Goal: Information Seeking & Learning: Learn about a topic

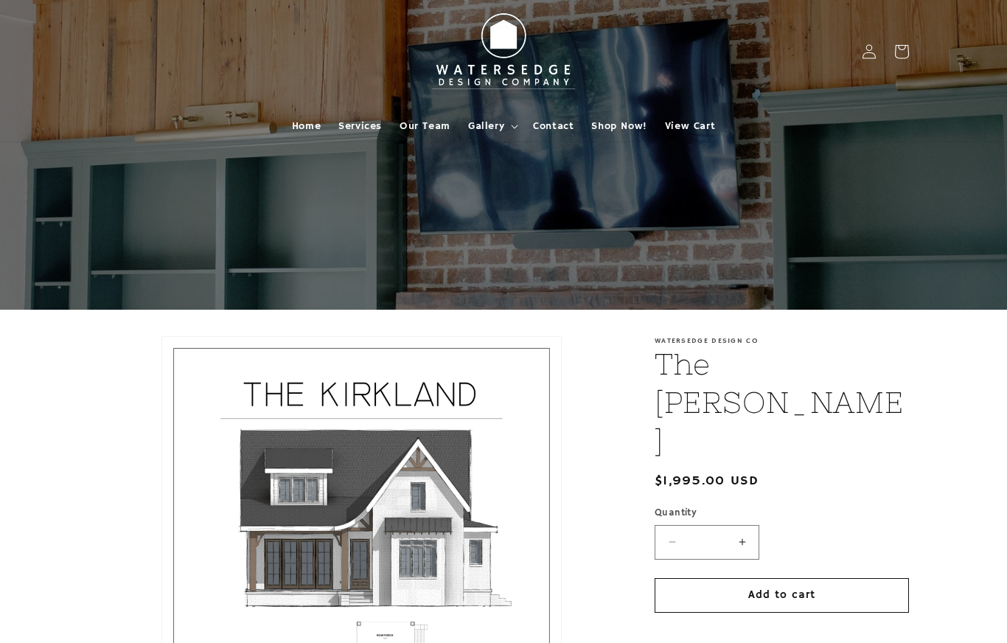
click at [503, 117] on summary "Gallery" at bounding box center [491, 126] width 65 height 31
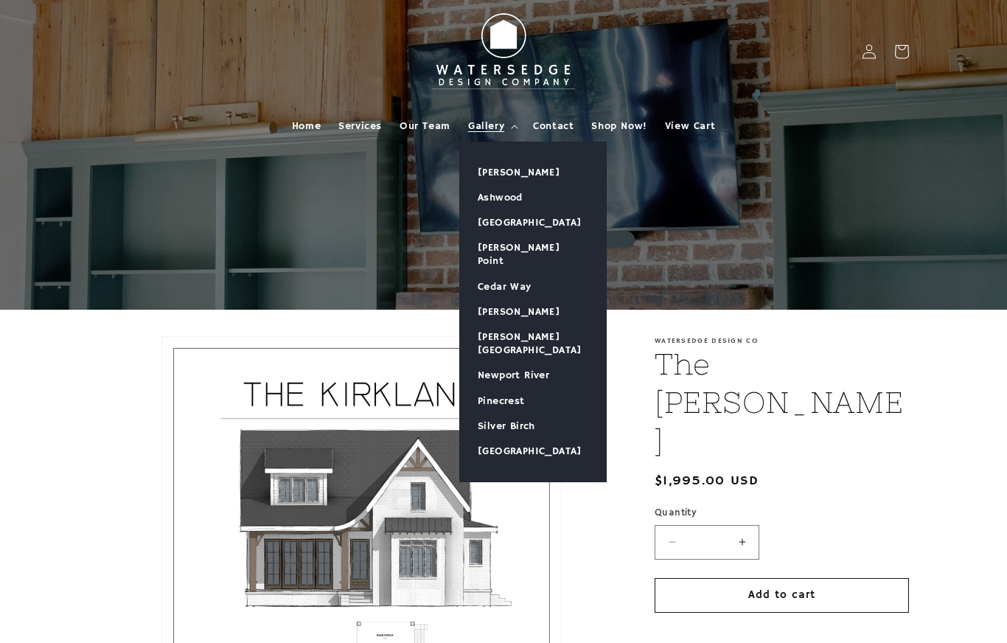
click at [523, 170] on link "[PERSON_NAME]" at bounding box center [533, 172] width 146 height 25
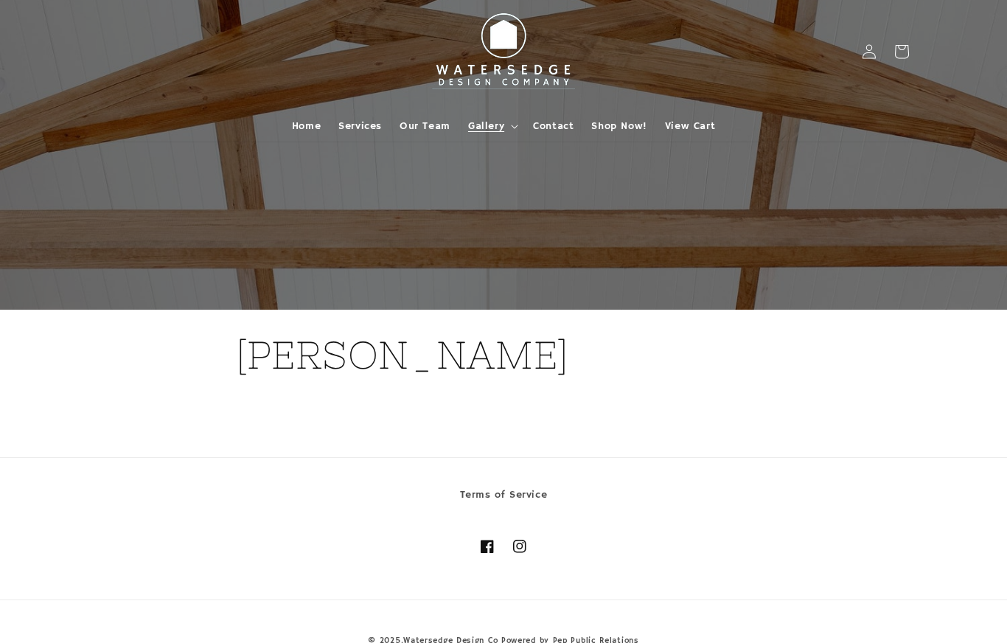
scroll to position [31, 0]
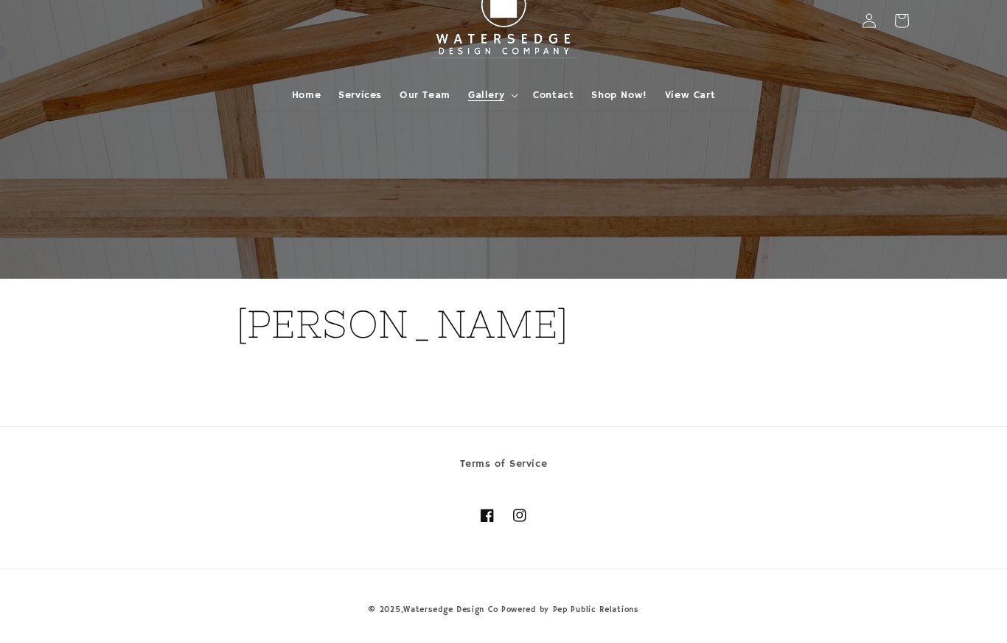
click at [803, 229] on div at bounding box center [503, 124] width 885 height 310
click at [442, 330] on h1 "[PERSON_NAME]" at bounding box center [503, 324] width 535 height 50
click at [613, 383] on div "[PERSON_NAME]" at bounding box center [503, 339] width 535 height 121
click at [886, 192] on div at bounding box center [503, 124] width 885 height 310
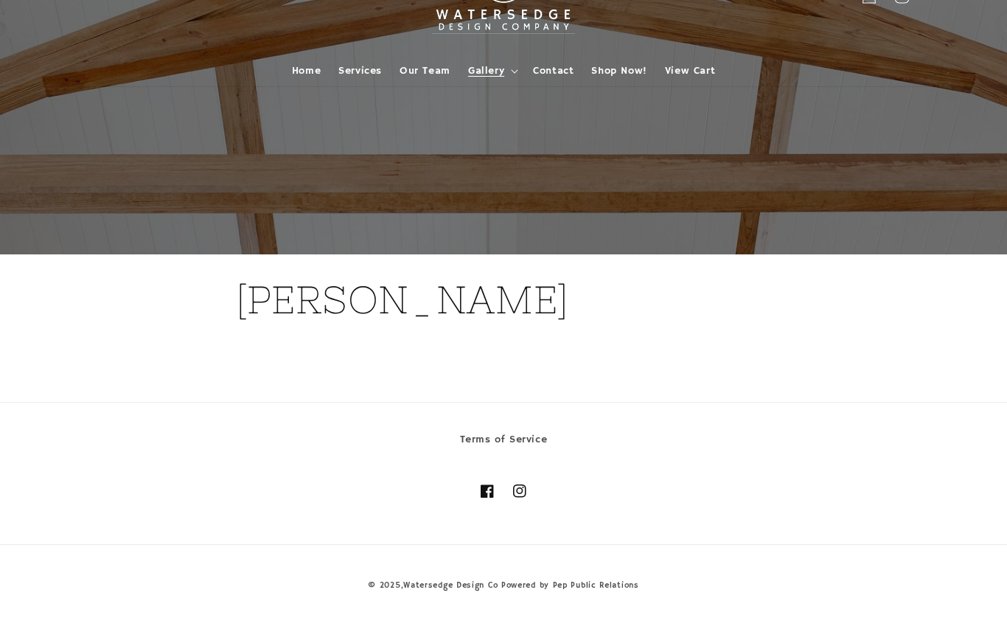
scroll to position [0, 0]
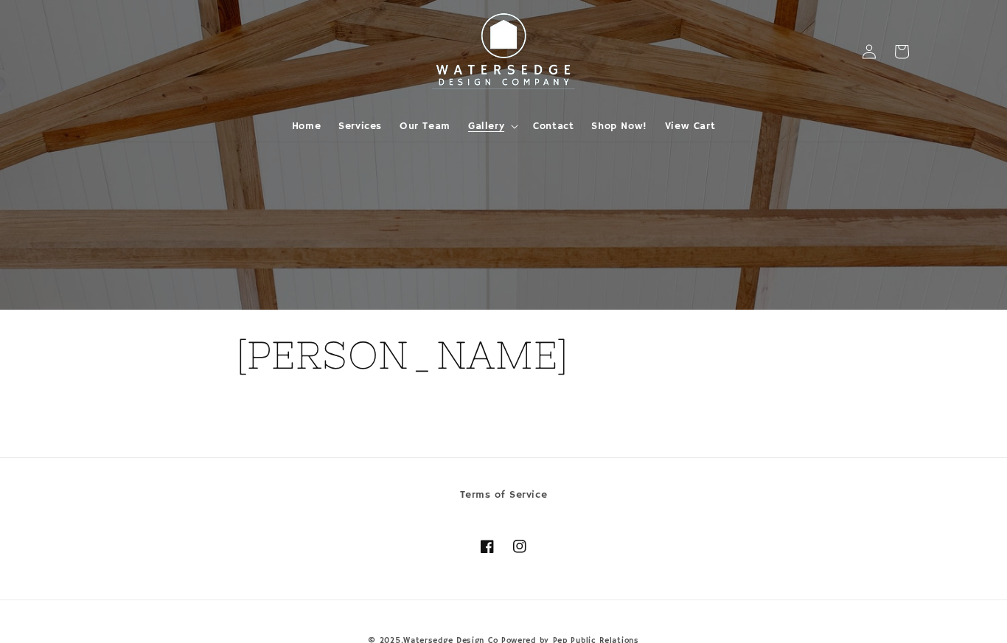
click at [502, 131] on span "Gallery" at bounding box center [486, 125] width 36 height 13
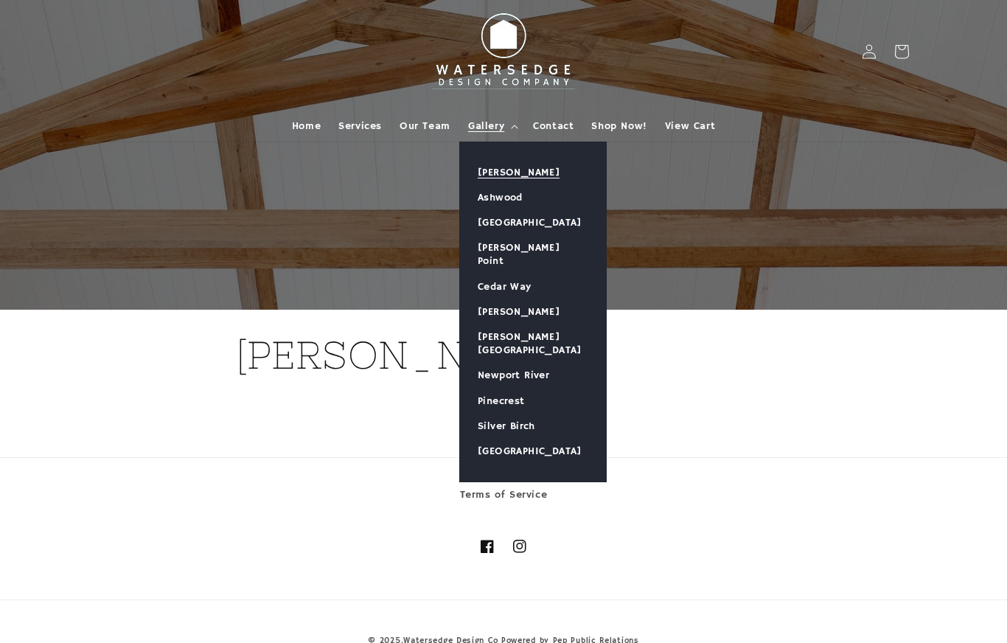
click at [518, 201] on link "Ashwood" at bounding box center [533, 197] width 146 height 25
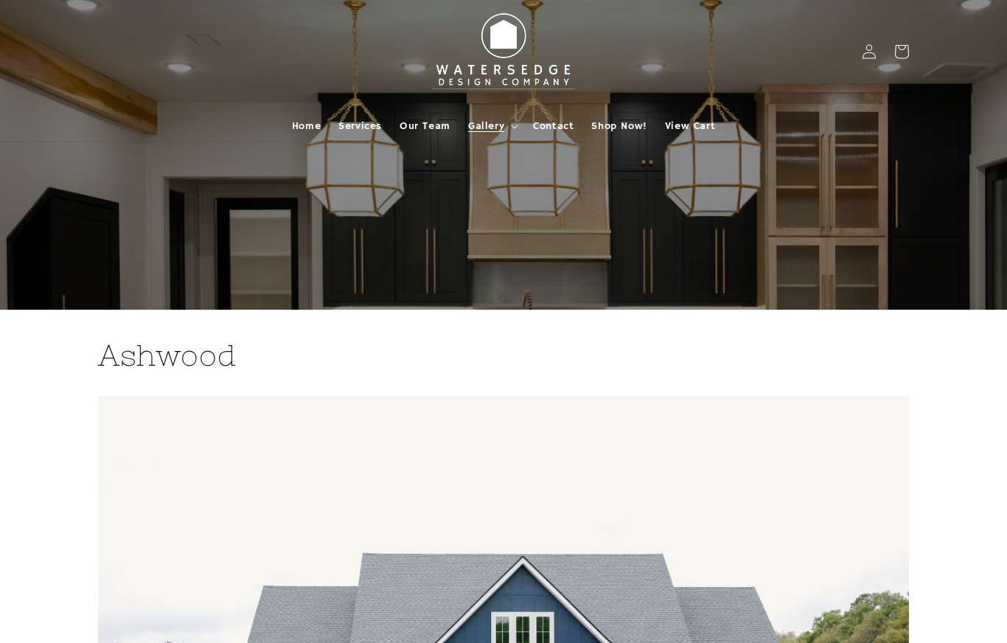
click at [501, 128] on span "Gallery" at bounding box center [486, 125] width 36 height 13
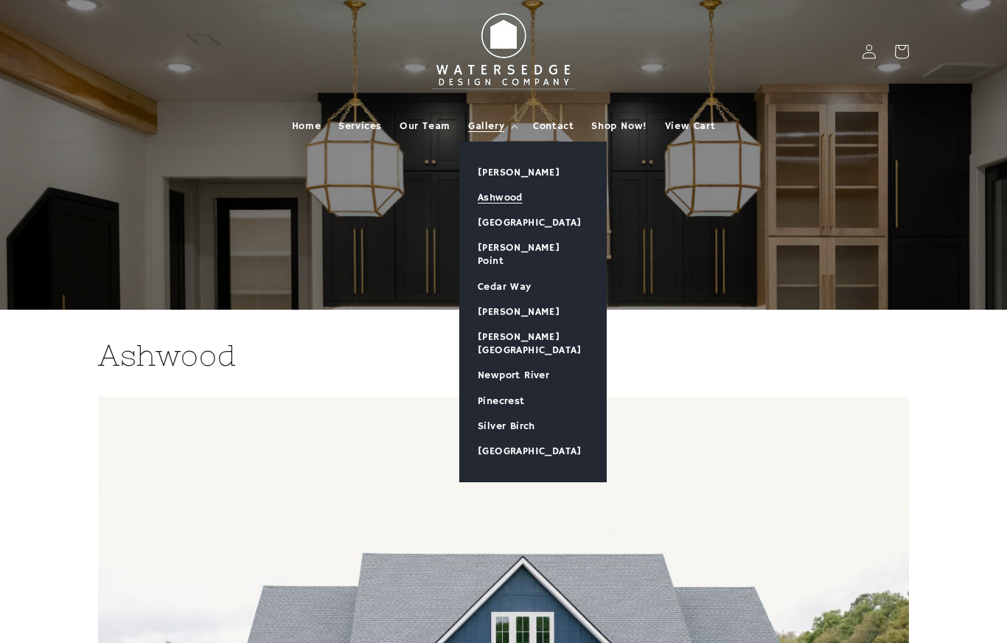
click at [538, 218] on link "[GEOGRAPHIC_DATA]" at bounding box center [533, 222] width 146 height 25
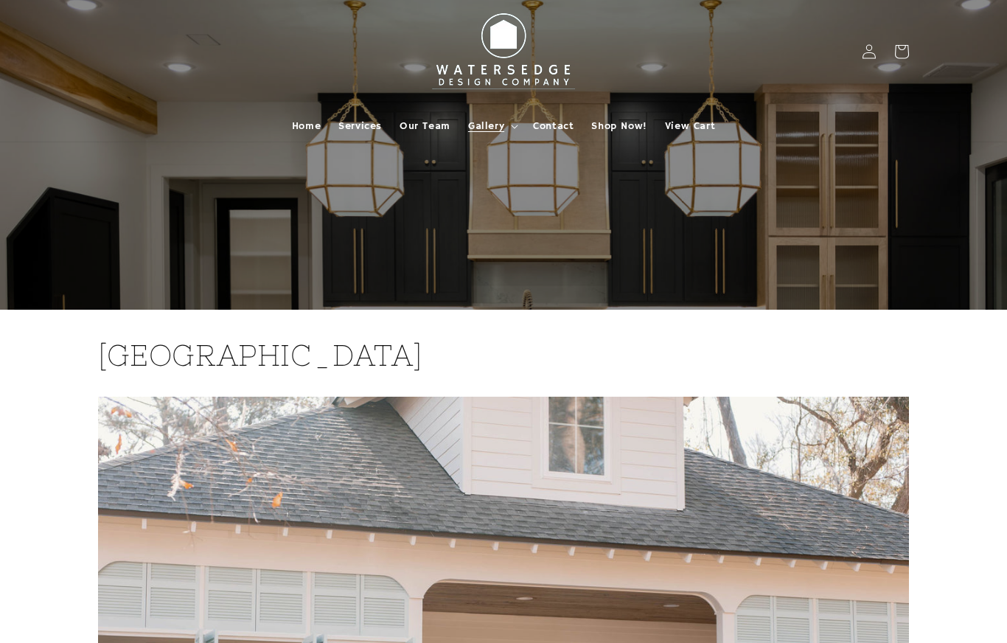
click at [504, 127] on summary "Gallery" at bounding box center [491, 126] width 65 height 31
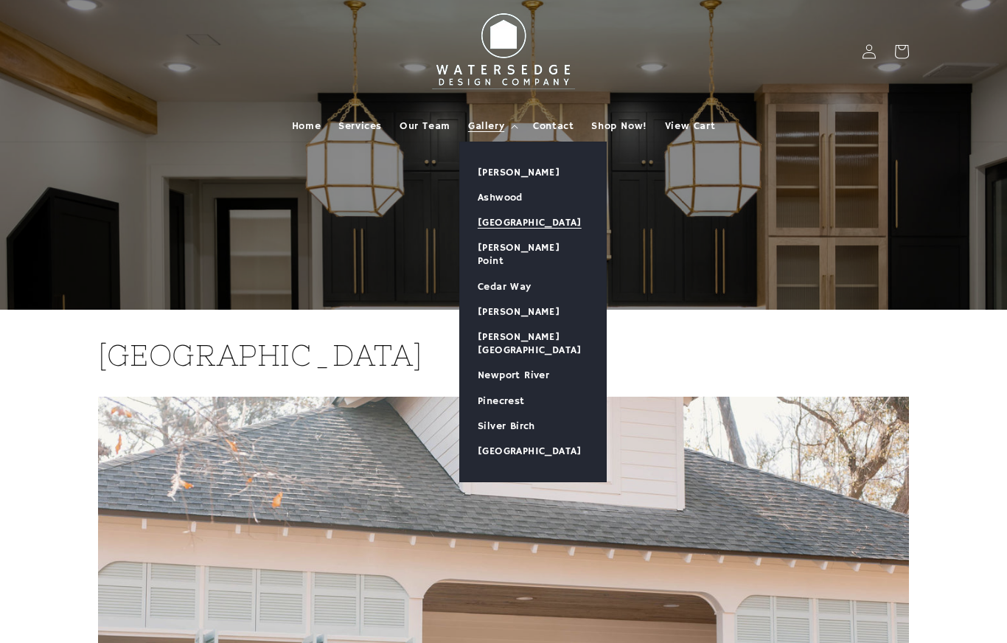
click at [536, 246] on link "[PERSON_NAME] Point" at bounding box center [533, 254] width 146 height 38
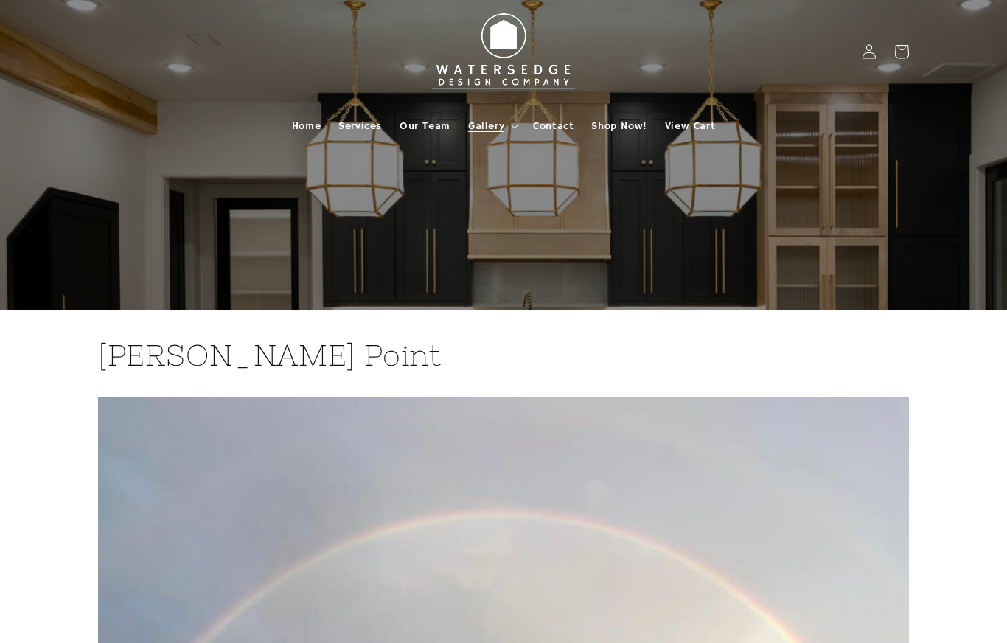
click at [504, 136] on summary "Gallery" at bounding box center [491, 126] width 65 height 31
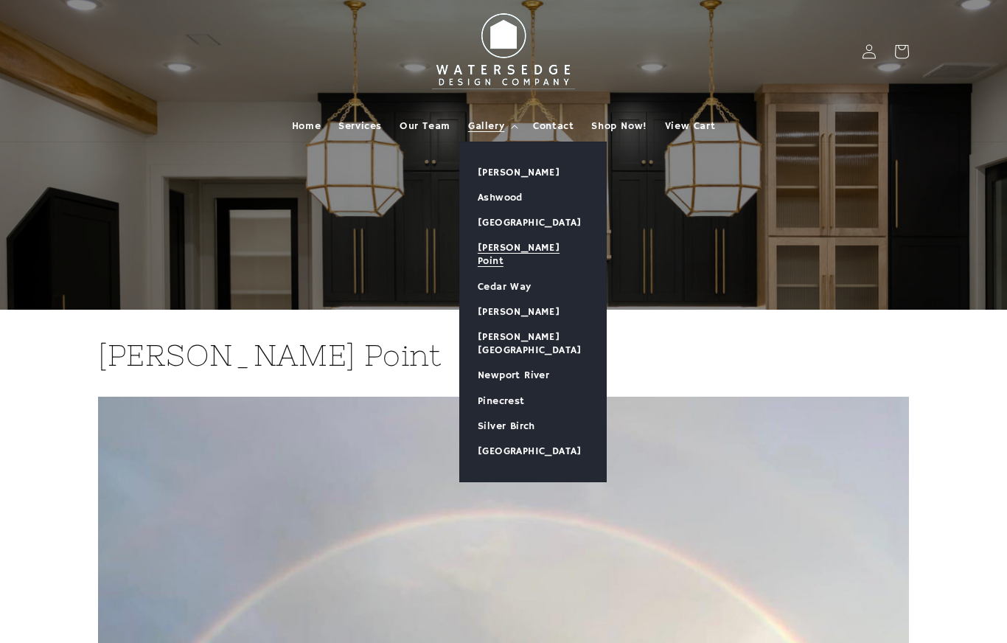
click at [532, 274] on link "Cedar Way" at bounding box center [533, 286] width 146 height 25
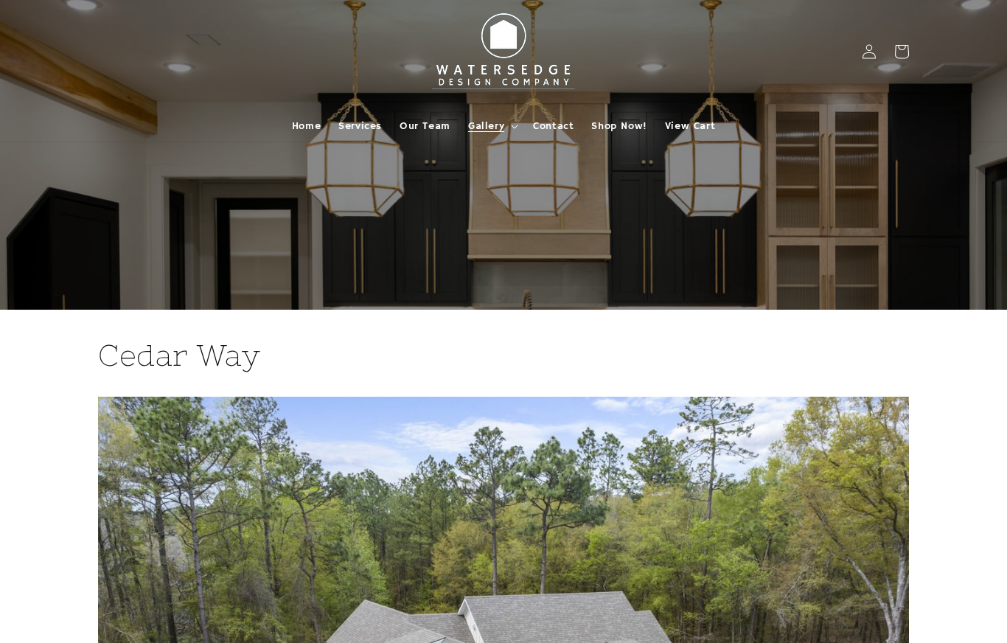
click at [504, 131] on summary "Gallery" at bounding box center [491, 126] width 65 height 31
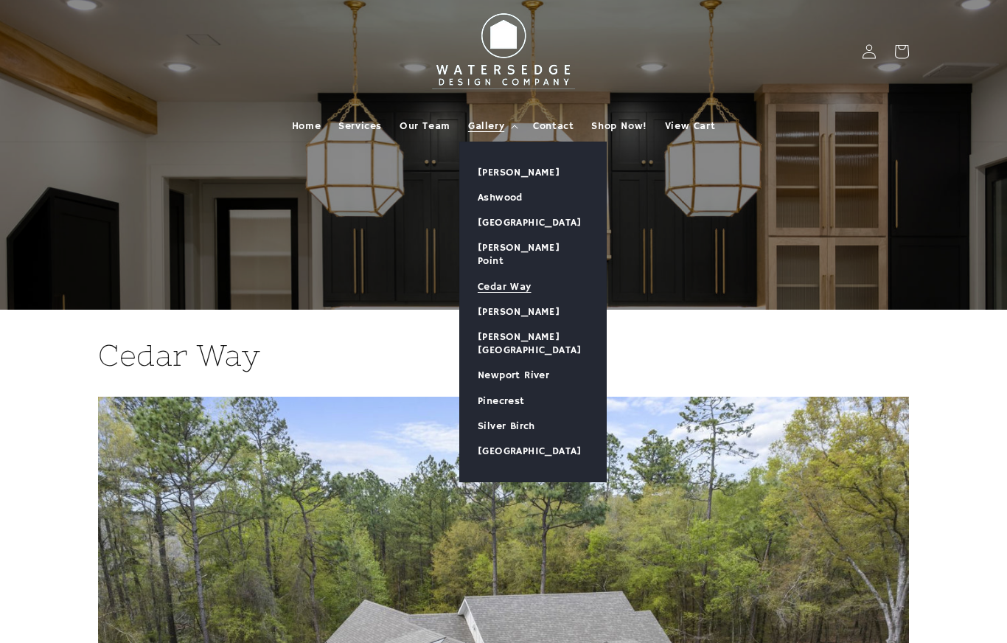
click at [529, 303] on link "[PERSON_NAME]" at bounding box center [533, 311] width 146 height 25
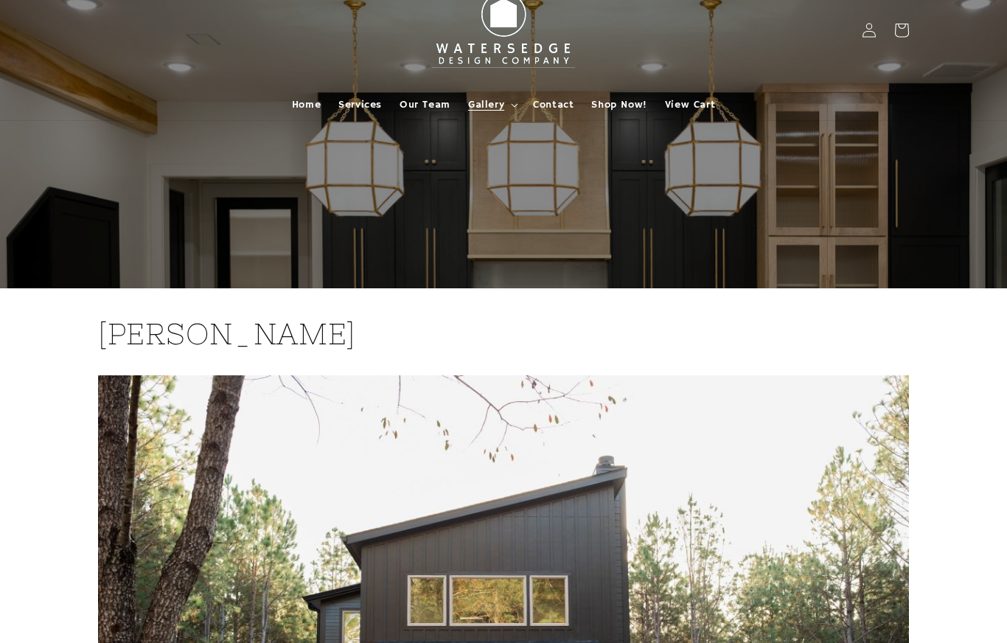
scroll to position [21, 0]
click at [494, 110] on span "Gallery" at bounding box center [486, 104] width 36 height 13
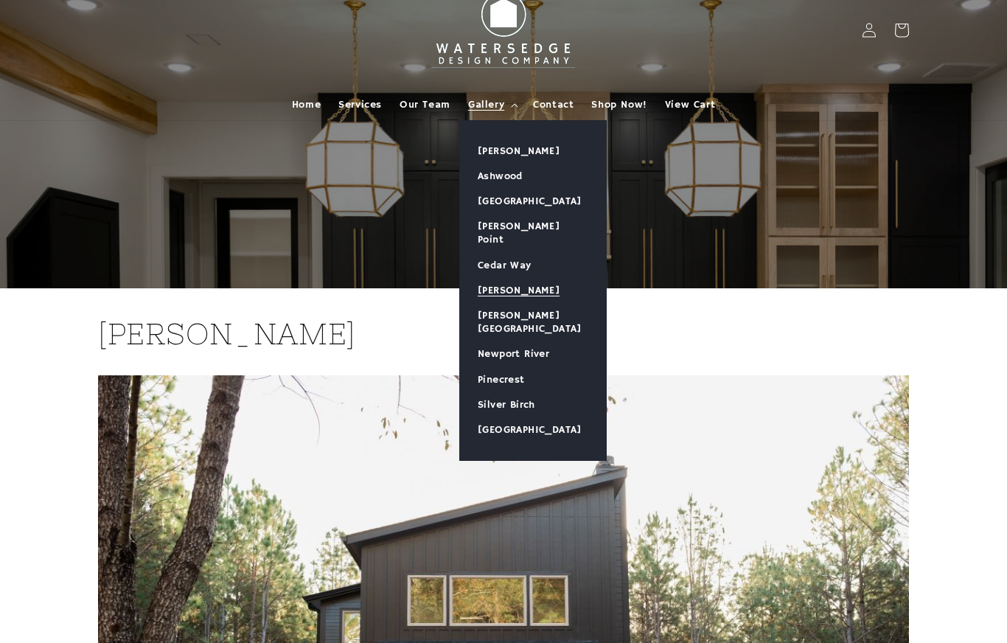
click at [538, 306] on link "[PERSON_NAME][GEOGRAPHIC_DATA]" at bounding box center [533, 322] width 146 height 38
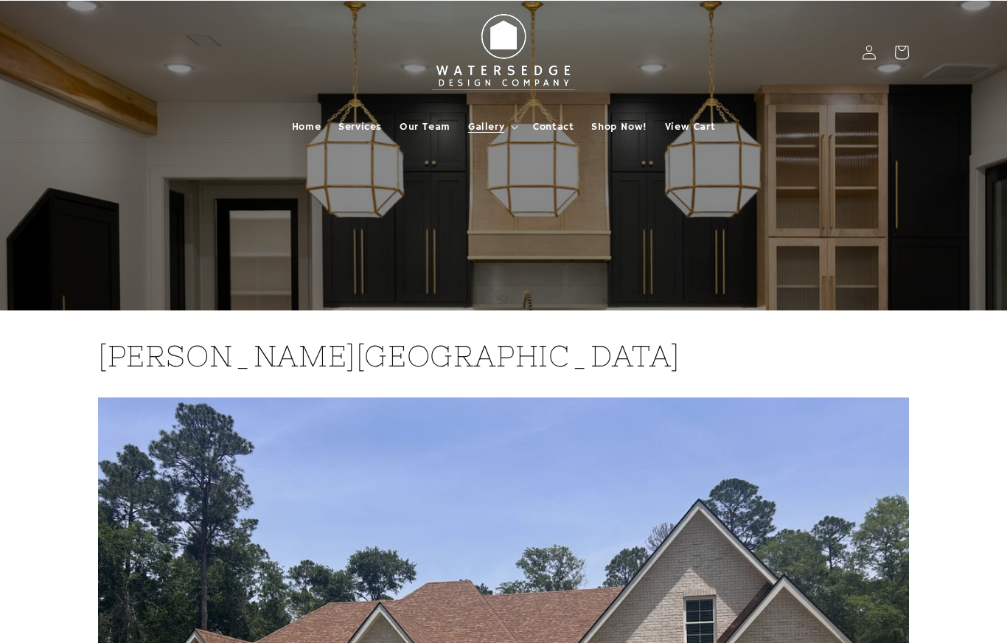
click at [500, 136] on summary "Gallery" at bounding box center [491, 126] width 65 height 31
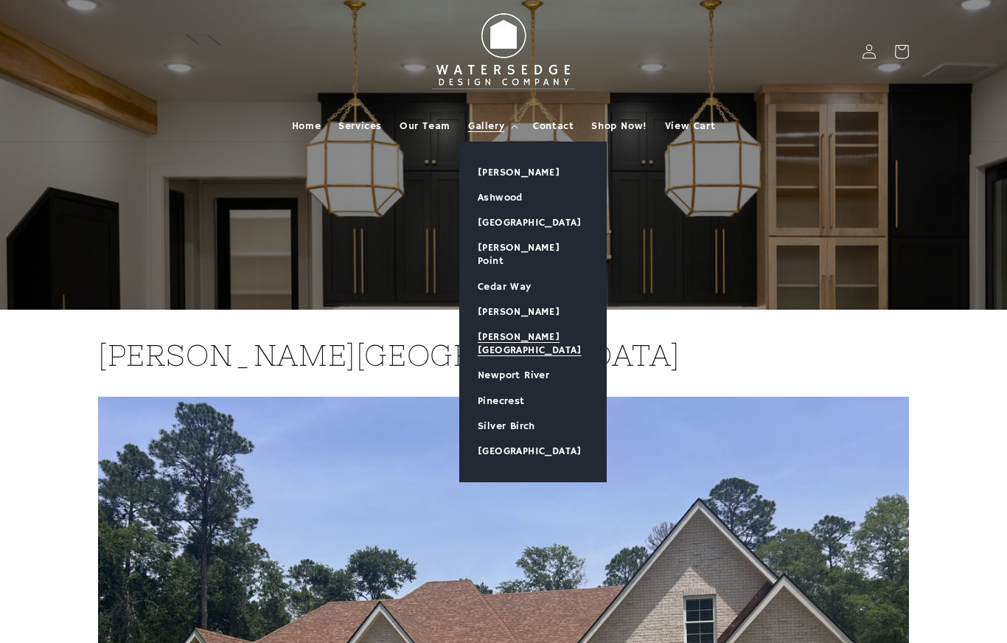
click at [535, 363] on link "Newport River" at bounding box center [533, 375] width 146 height 25
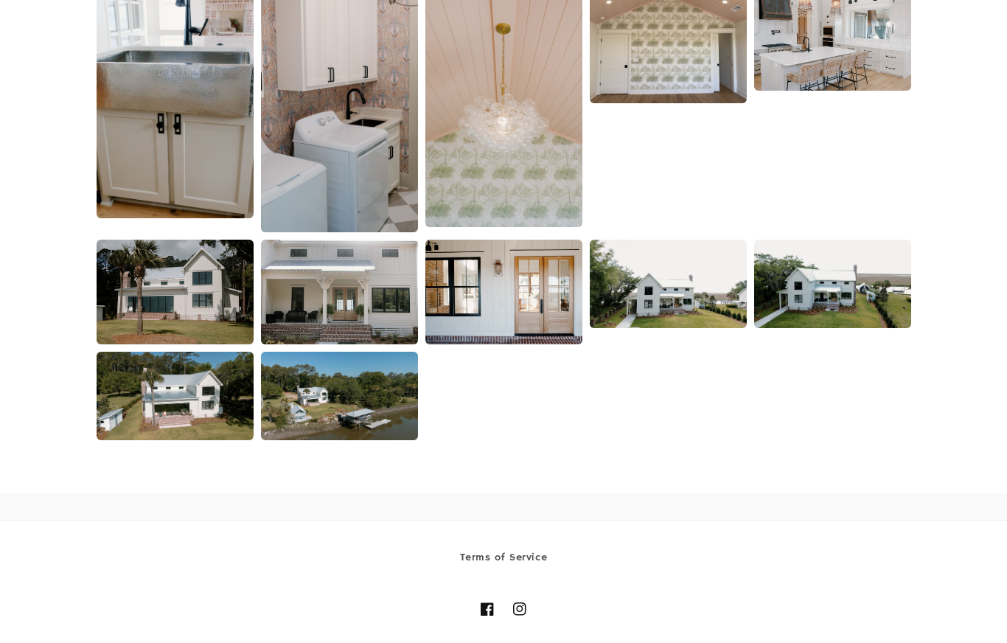
scroll to position [2736, 0]
click at [373, 389] on img at bounding box center [339, 396] width 157 height 88
